Goal: Book appointment/travel/reservation

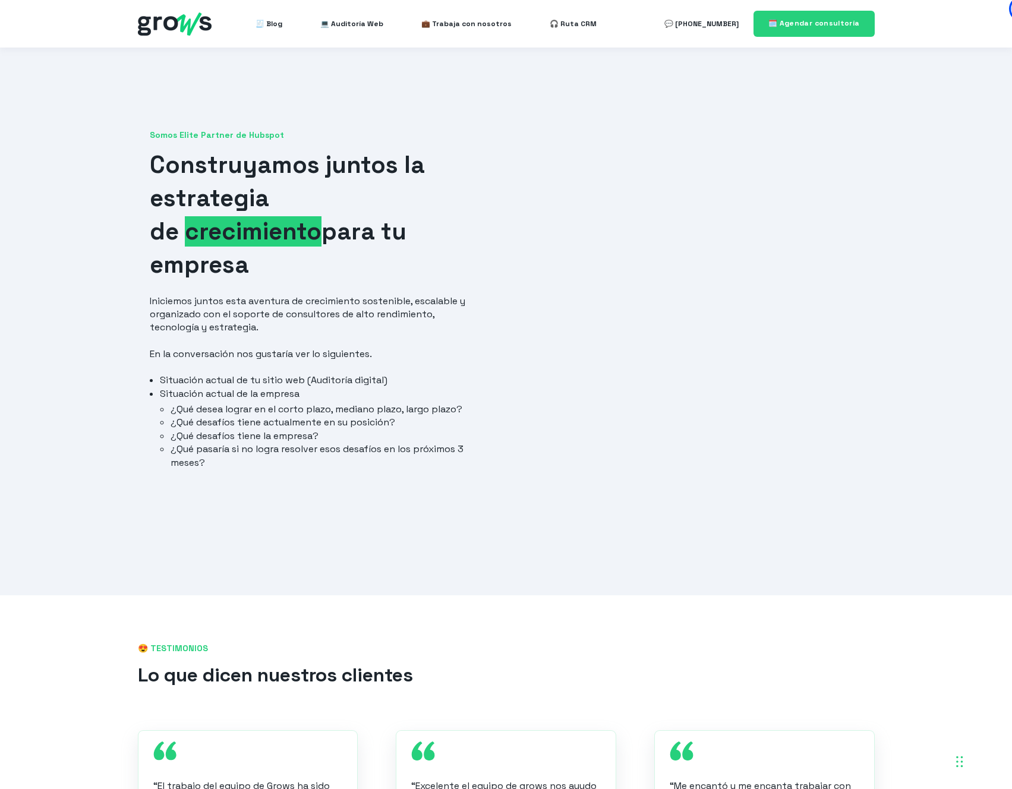
click at [283, 24] on ul "🧾 Blog 💻 Auditoría Web 💼 Trabaja con nosotros 🎧 Ruta CRM" at bounding box center [426, 24] width 379 height 24
click at [853, 16] on link "🗓️ Agendar consultoría" at bounding box center [813, 24] width 121 height 26
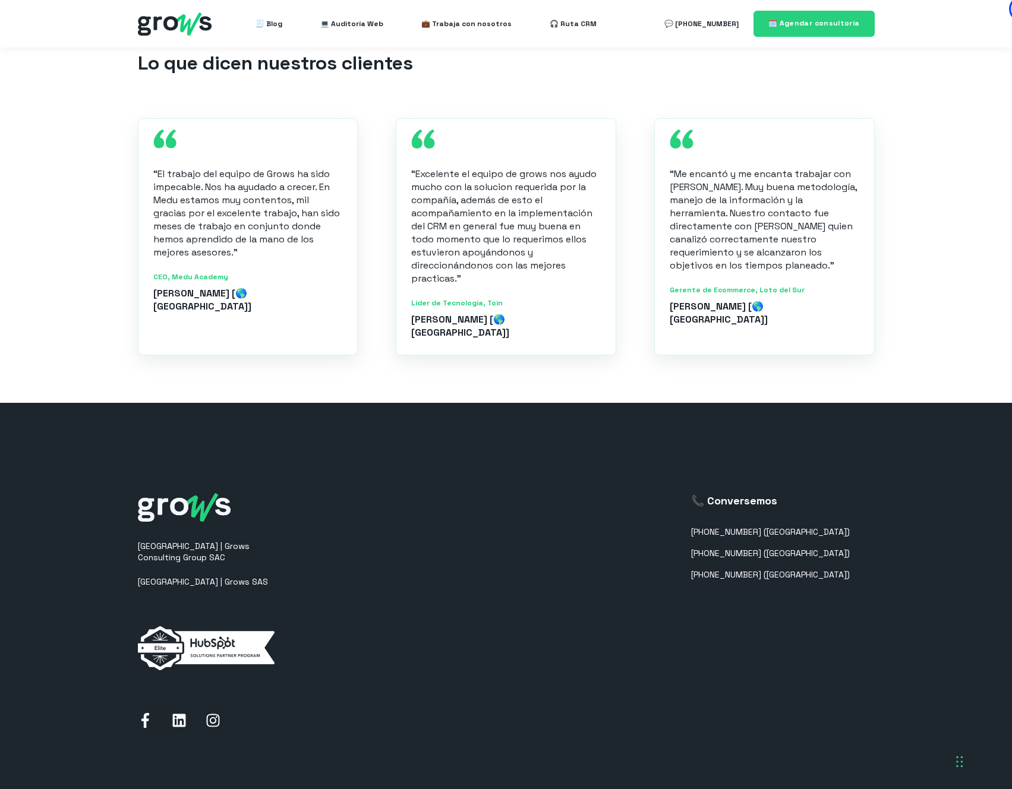
scroll to position [651, 0]
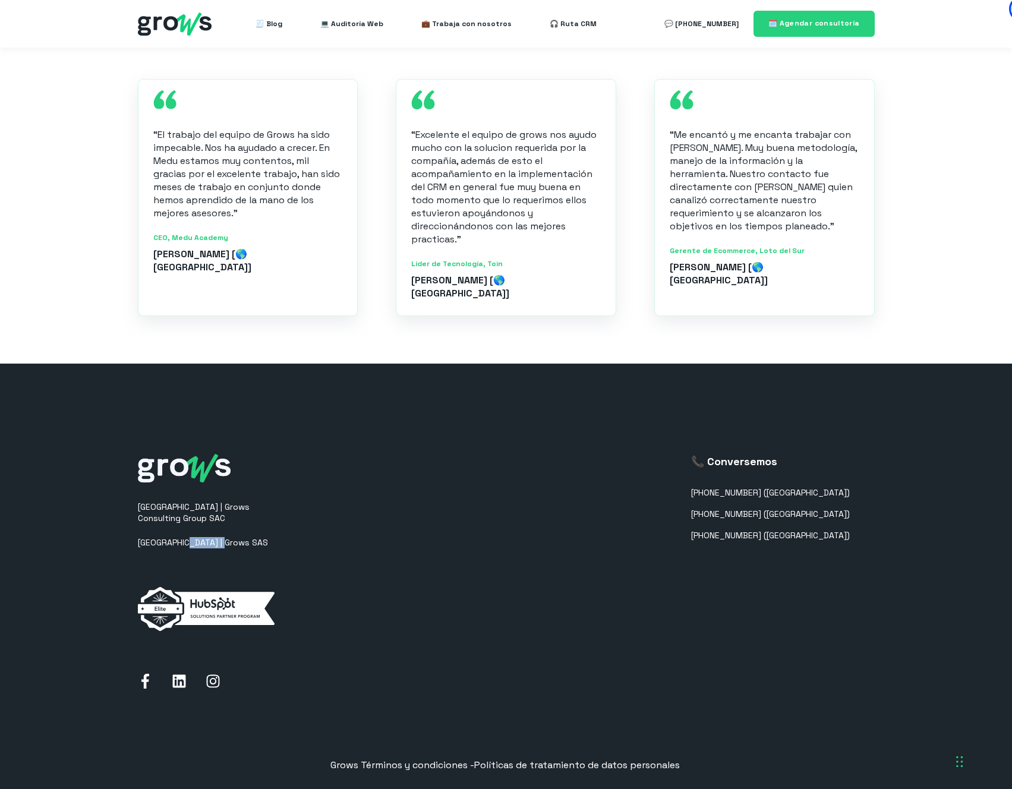
drag, startPoint x: 229, startPoint y: 515, endPoint x: 181, endPoint y: 515, distance: 48.1
click at [181, 537] on p "[GEOGRAPHIC_DATA] | Grows SAS" at bounding box center [212, 542] width 149 height 11
drag, startPoint x: 289, startPoint y: 490, endPoint x: 159, endPoint y: 494, distance: 130.2
click at [159, 494] on div "Perú | Grows Consulting Group SAC Colombia | Grows SAS 📞 Conversemos +511708727…" at bounding box center [506, 574] width 737 height 382
drag, startPoint x: 239, startPoint y: 525, endPoint x: 192, endPoint y: 511, distance: 49.5
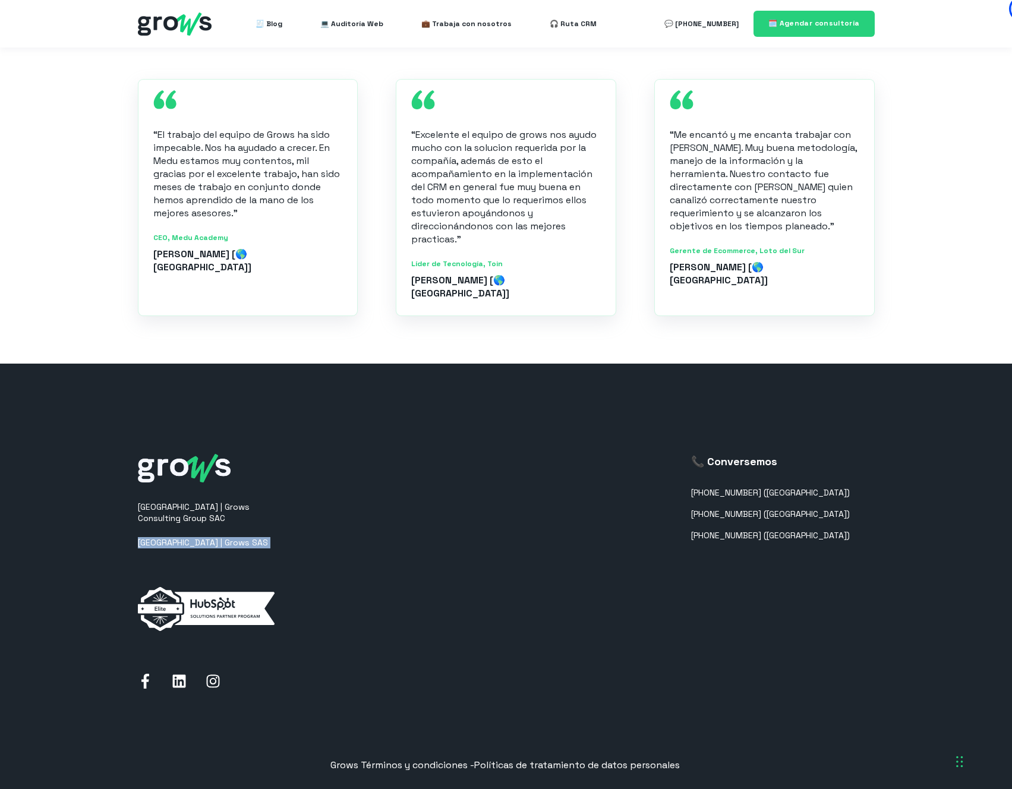
click at [191, 511] on div "Perú | Grows Consulting Group SAC Colombia | Grows SAS" at bounding box center [212, 579] width 149 height 154
click at [494, 402] on div "Perú | Grows Consulting Group SAC Colombia | Grows SAS 📞 Conversemos +511708727…" at bounding box center [506, 574] width 737 height 382
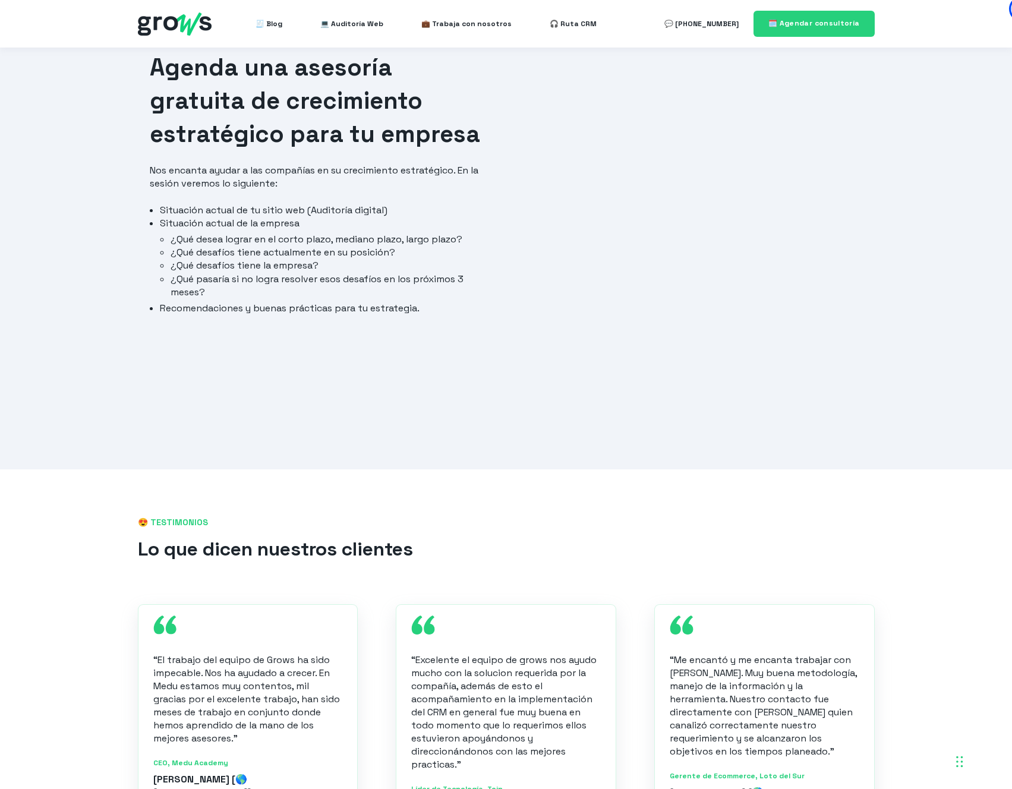
scroll to position [0, 0]
